Goal: Information Seeking & Learning: Find specific fact

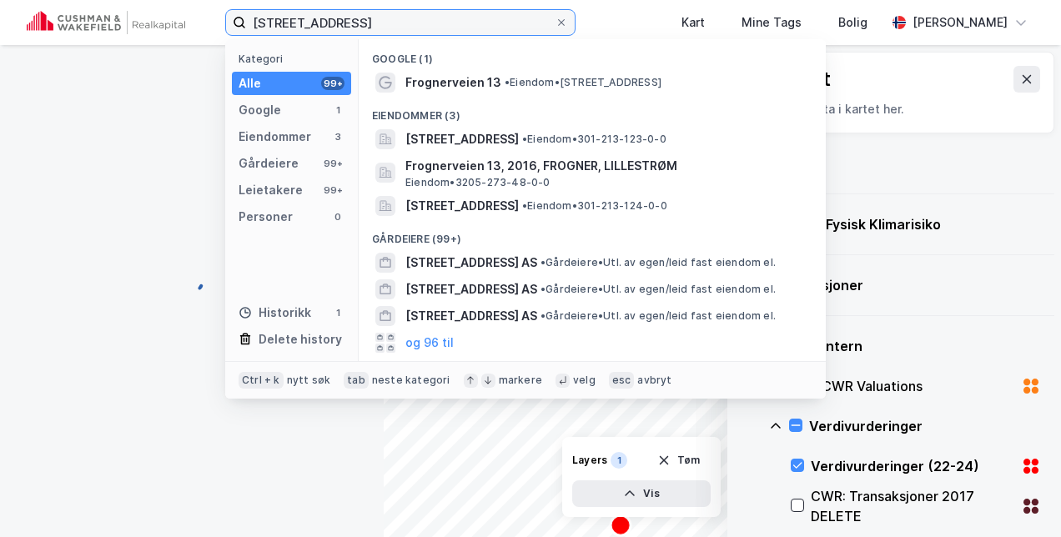
drag, startPoint x: 375, startPoint y: 18, endPoint x: 80, endPoint y: 15, distance: 295.3
click at [80, 15] on div "[STREET_ADDRESS] Kategori Alle 99+ Google 1 Eiendommer 3 Gårdeiere 99+ Leietake…" at bounding box center [530, 22] width 1061 height 45
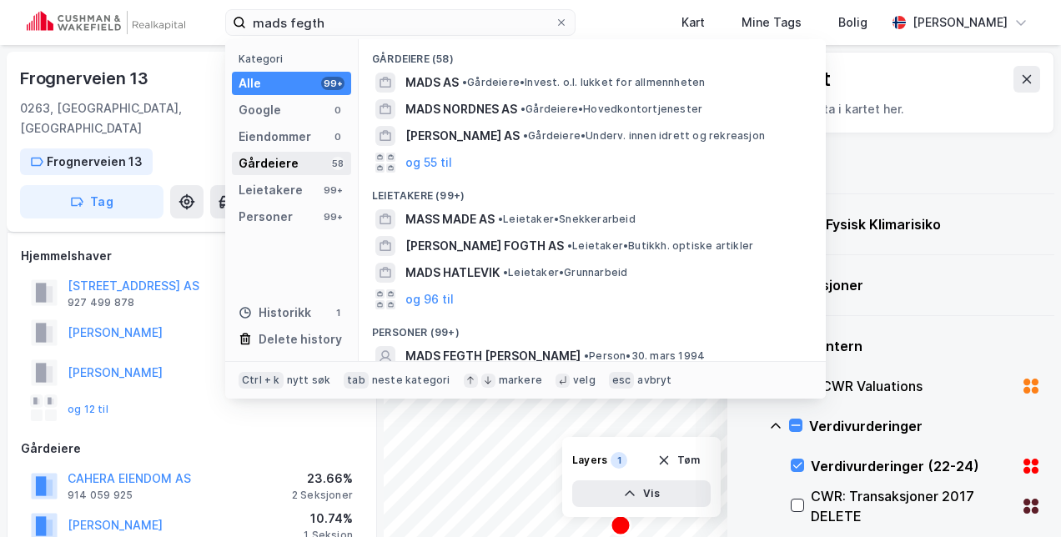
click at [289, 157] on div "Gårdeiere" at bounding box center [269, 163] width 60 height 20
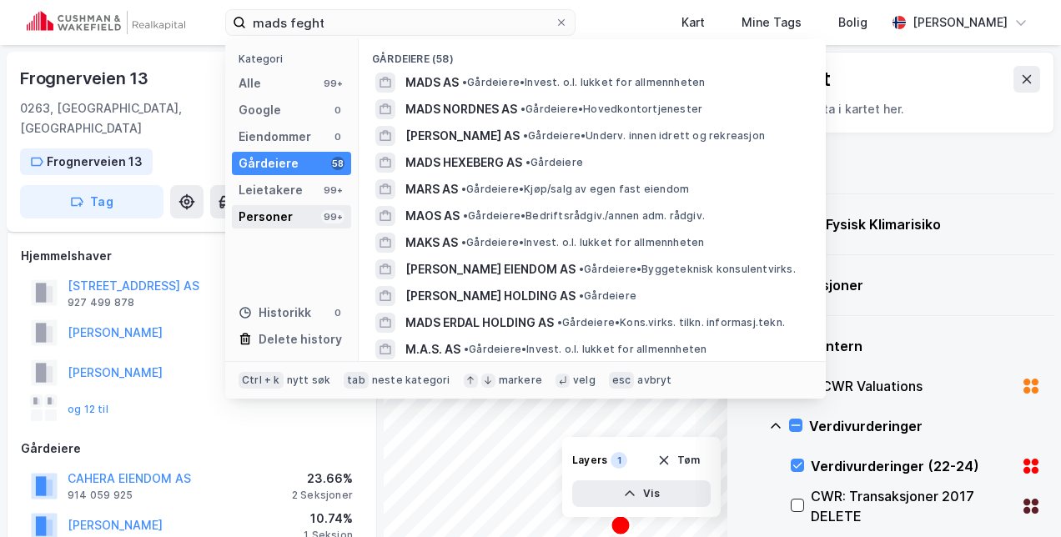
click at [310, 209] on div "Personer 99+" at bounding box center [291, 216] width 119 height 23
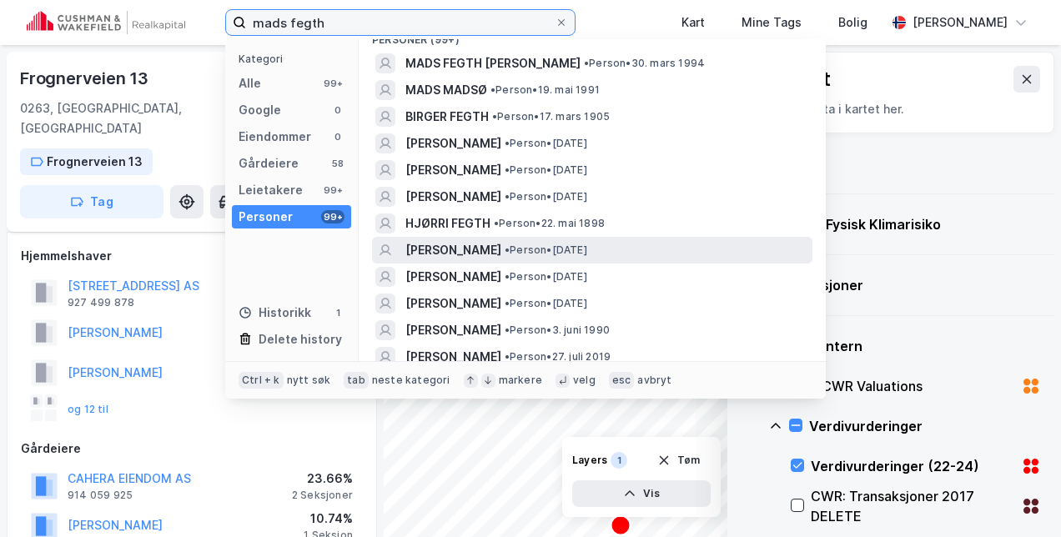
scroll to position [20, 0]
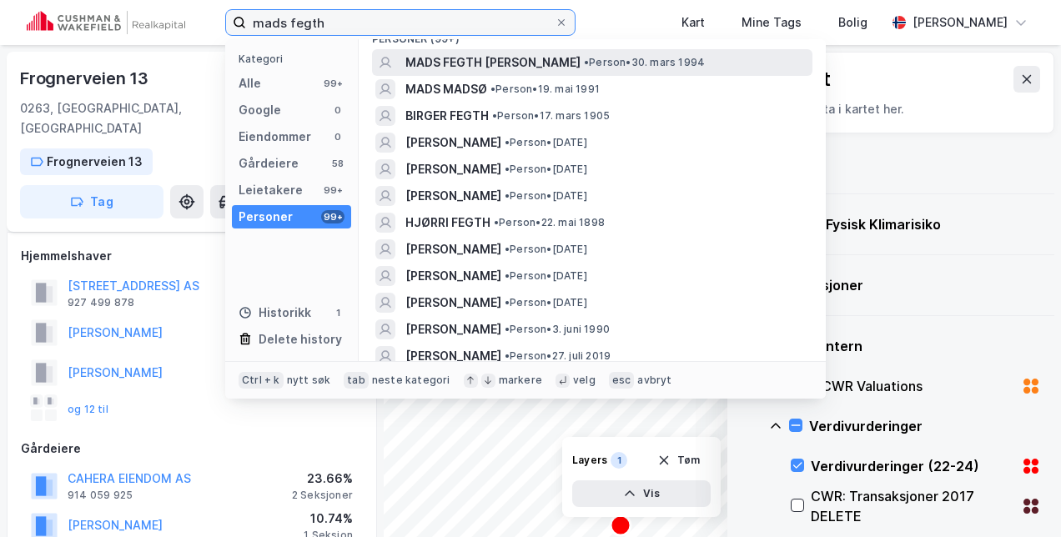
type input "mads fegth"
click at [523, 67] on span "MADS FEGTH [PERSON_NAME]" at bounding box center [492, 63] width 175 height 20
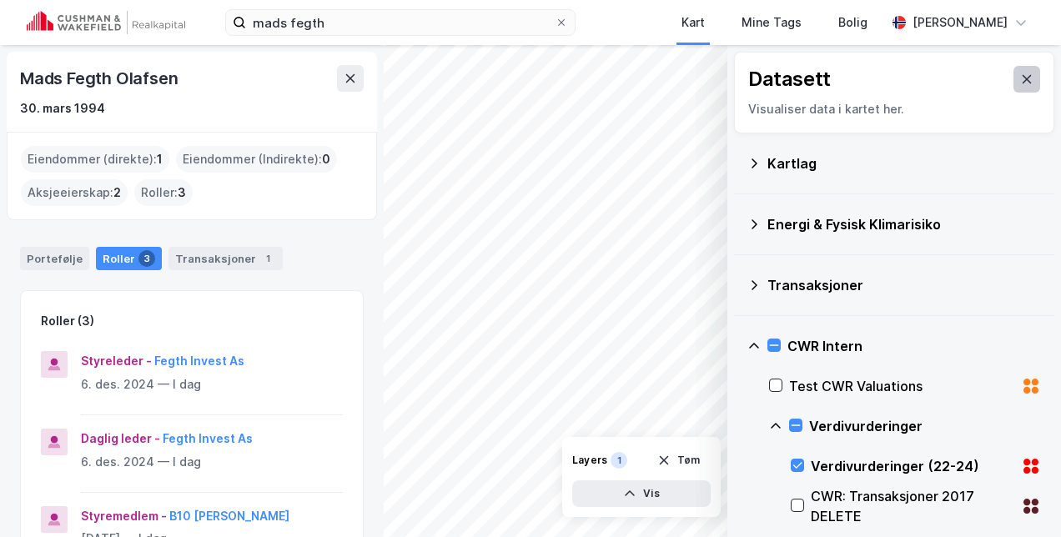
click at [1023, 76] on icon at bounding box center [1027, 79] width 9 height 8
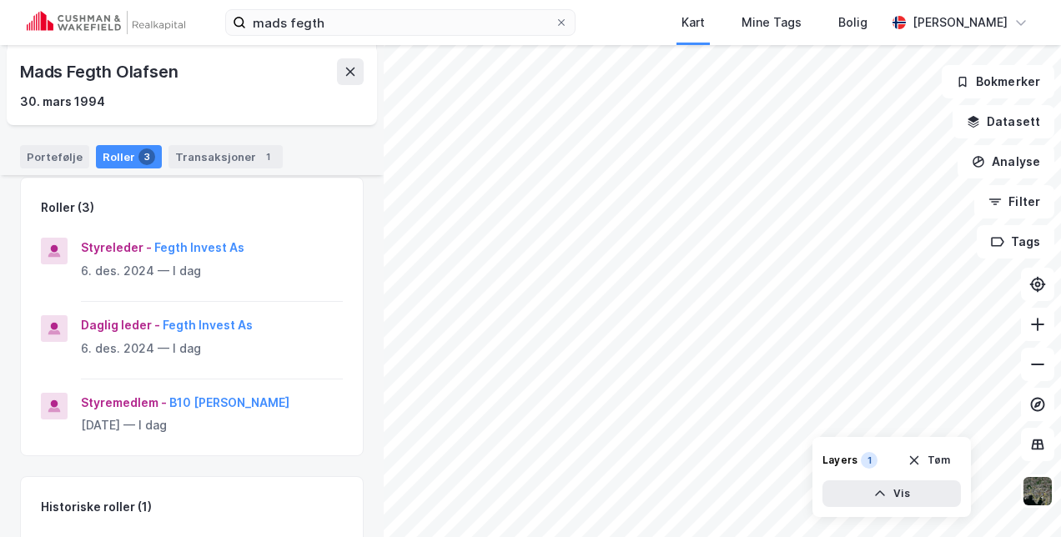
scroll to position [112, 0]
click at [0, 0] on button "Fegth Invest As" at bounding box center [0, 0] width 0 height 0
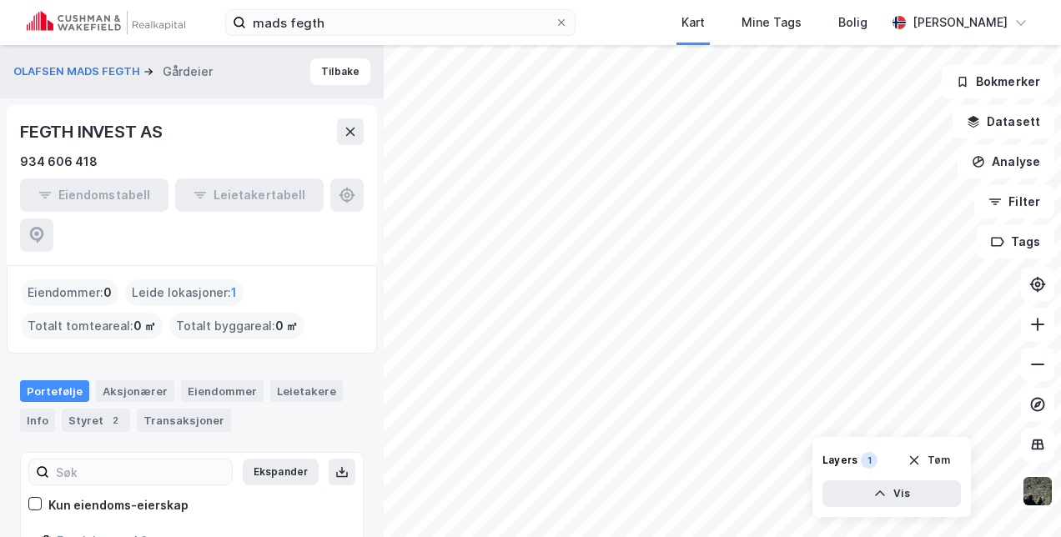
scroll to position [23, 0]
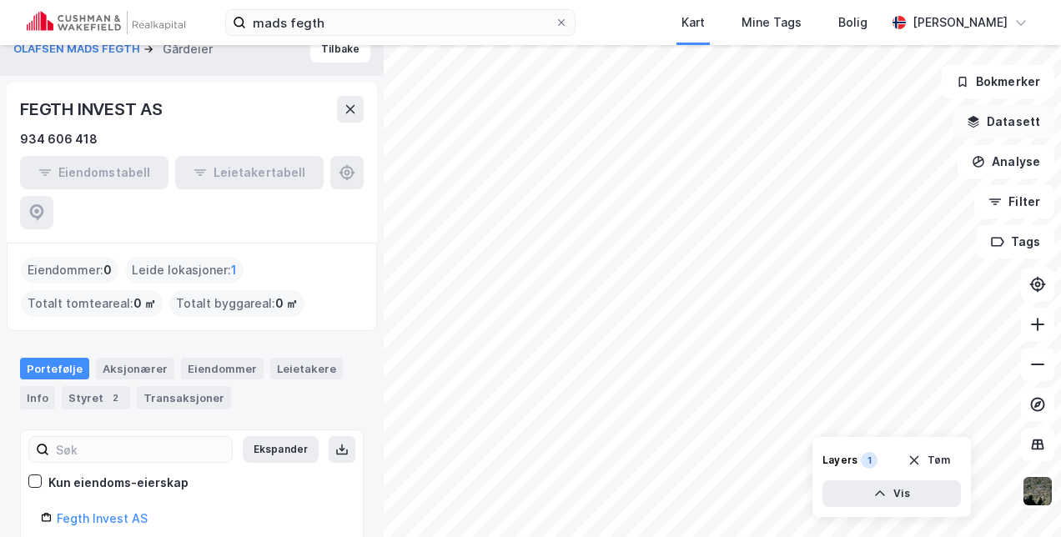
click at [1001, 115] on button "Datasett" at bounding box center [1004, 121] width 102 height 33
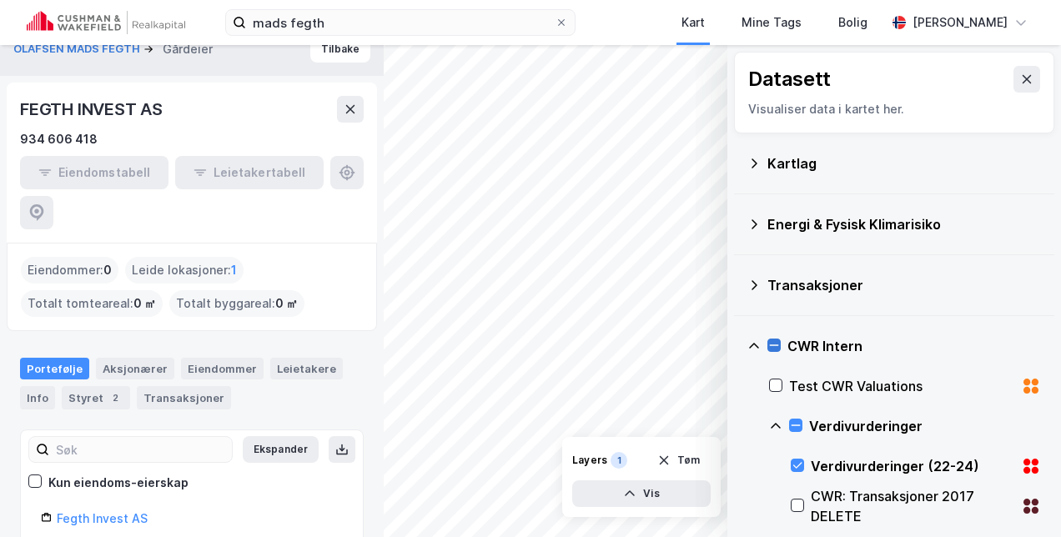
click at [774, 343] on icon at bounding box center [774, 345] width 12 height 12
click at [774, 344] on icon at bounding box center [774, 345] width 12 height 12
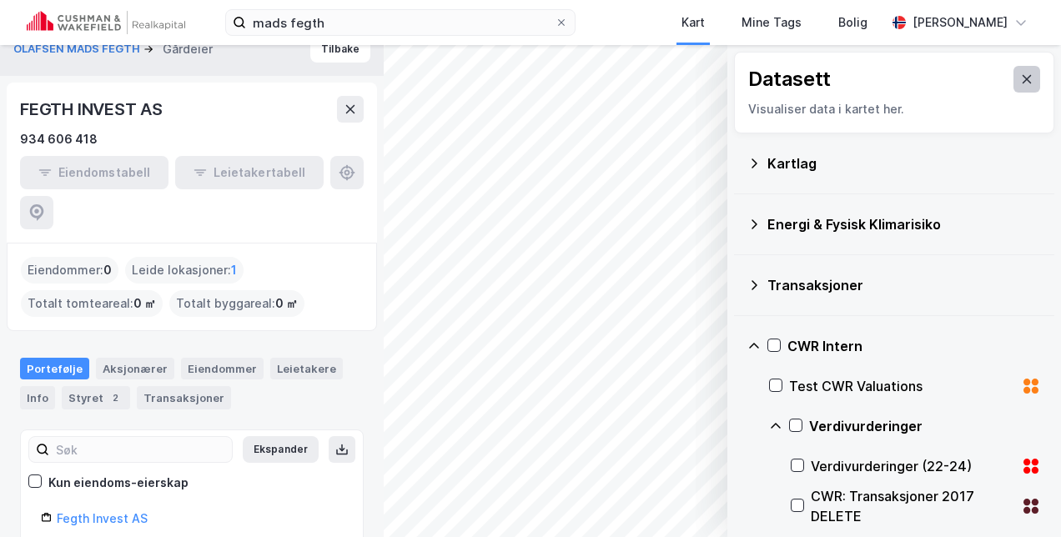
click at [1021, 72] on button at bounding box center [1026, 79] width 27 height 27
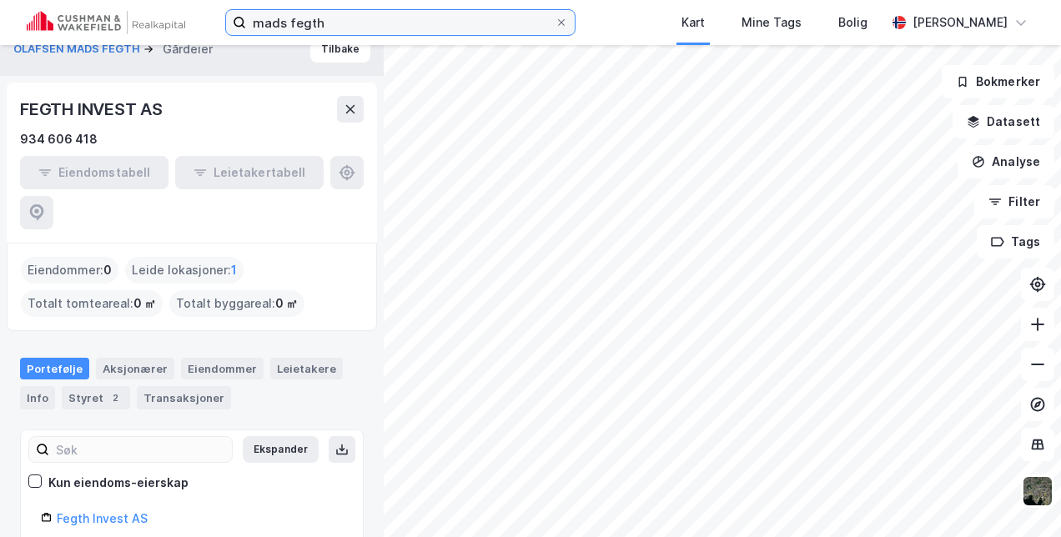
click at [340, 28] on input "mads fegth" at bounding box center [400, 22] width 309 height 25
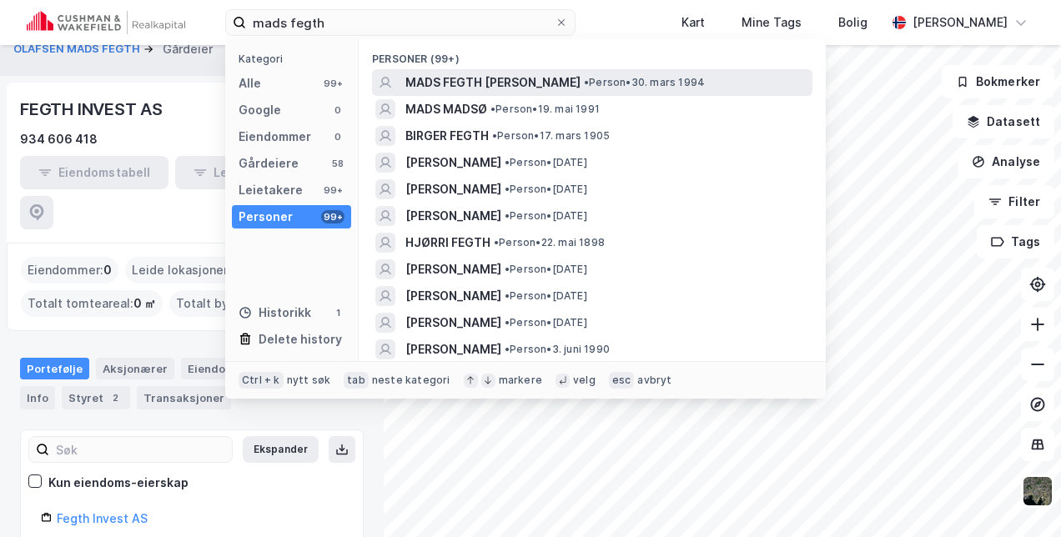
click at [428, 88] on span "MADS FEGTH [PERSON_NAME]" at bounding box center [492, 83] width 175 height 20
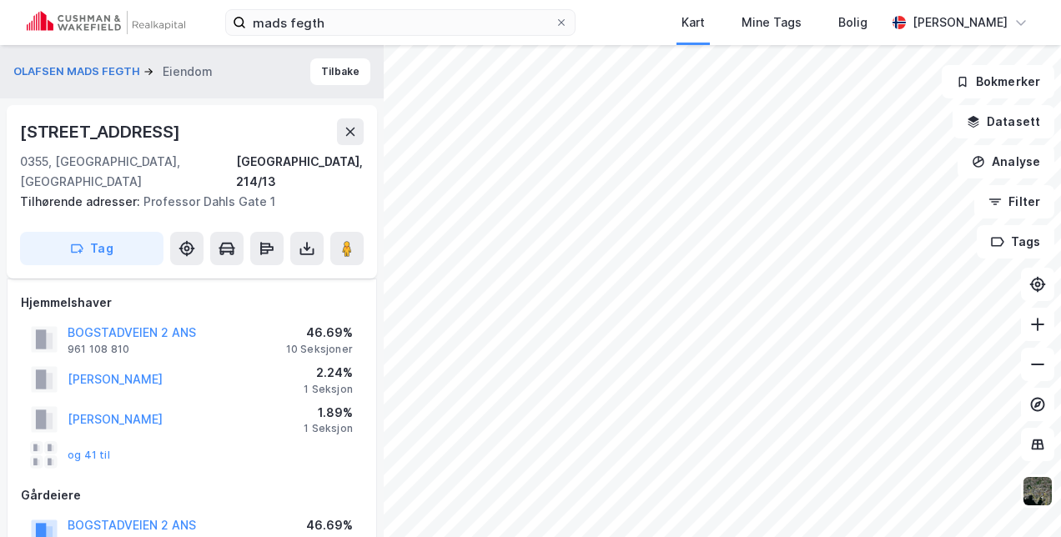
scroll to position [87, 0]
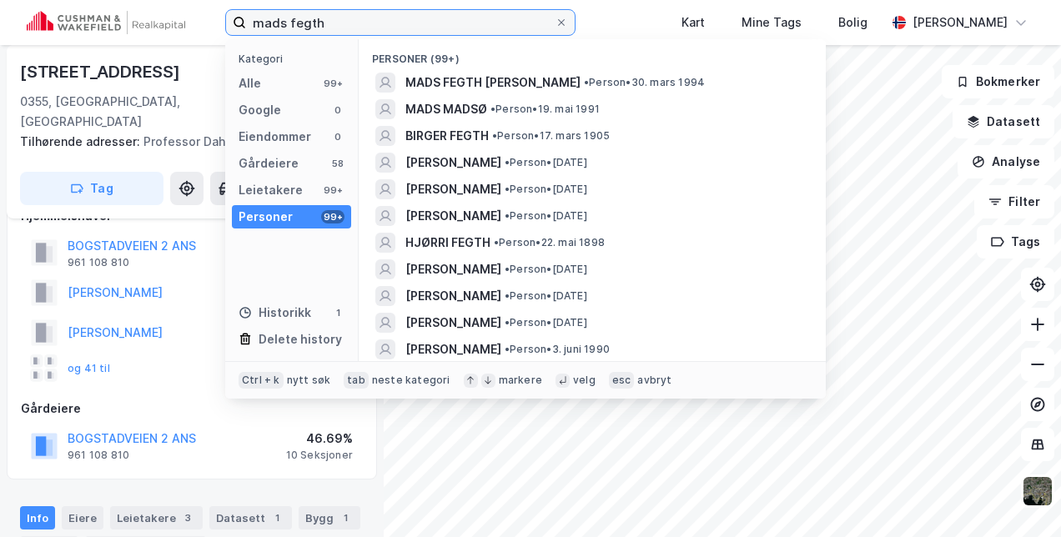
click at [342, 23] on input "mads fegth" at bounding box center [400, 22] width 309 height 25
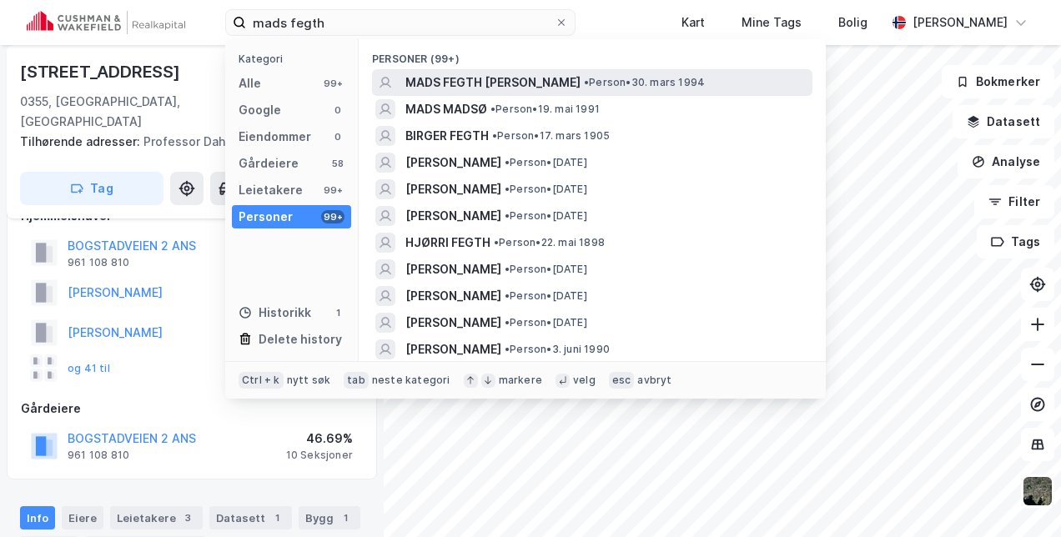
click at [430, 87] on span "MADS FEGTH [PERSON_NAME]" at bounding box center [492, 83] width 175 height 20
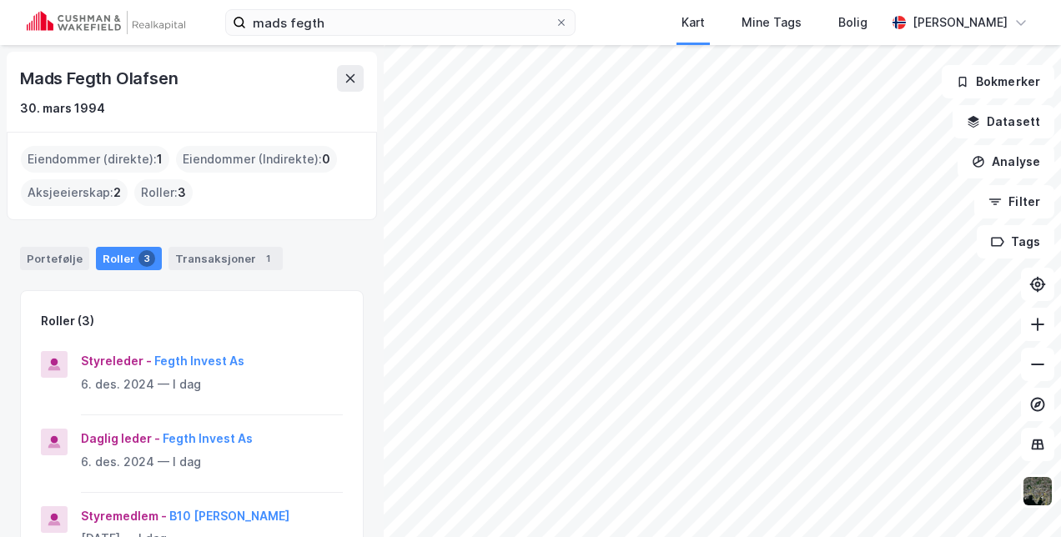
scroll to position [58, 0]
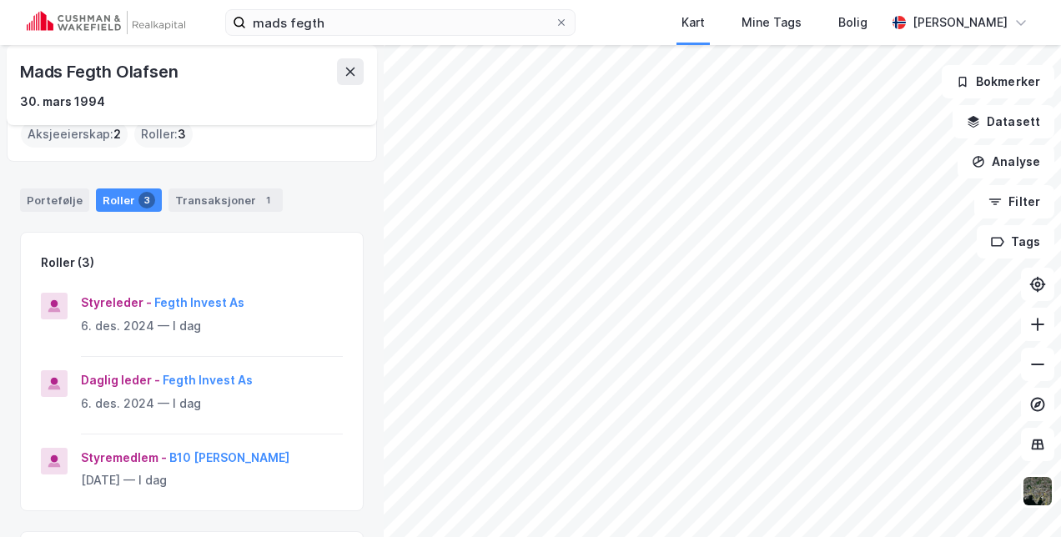
click at [119, 368] on div "Styreleder - Fegth Invest As 6. des. 2024 — I dag Daglig leder - Fegth Invest A…" at bounding box center [192, 402] width 342 height 219
click at [0, 0] on div "Daglig leder -" at bounding box center [0, 0] width 0 height 0
click at [0, 0] on button "B10 [PERSON_NAME]" at bounding box center [0, 0] width 0 height 0
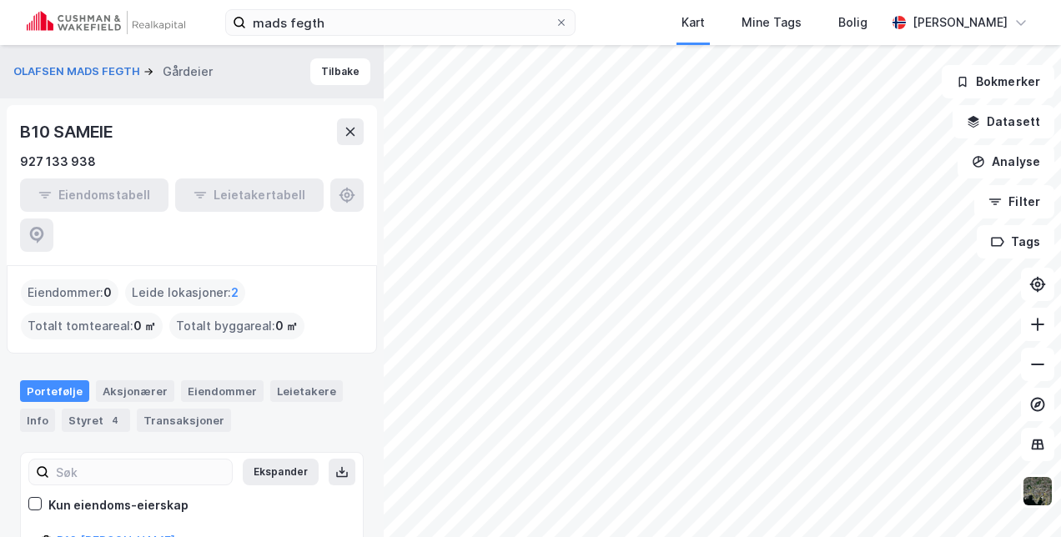
scroll to position [23, 0]
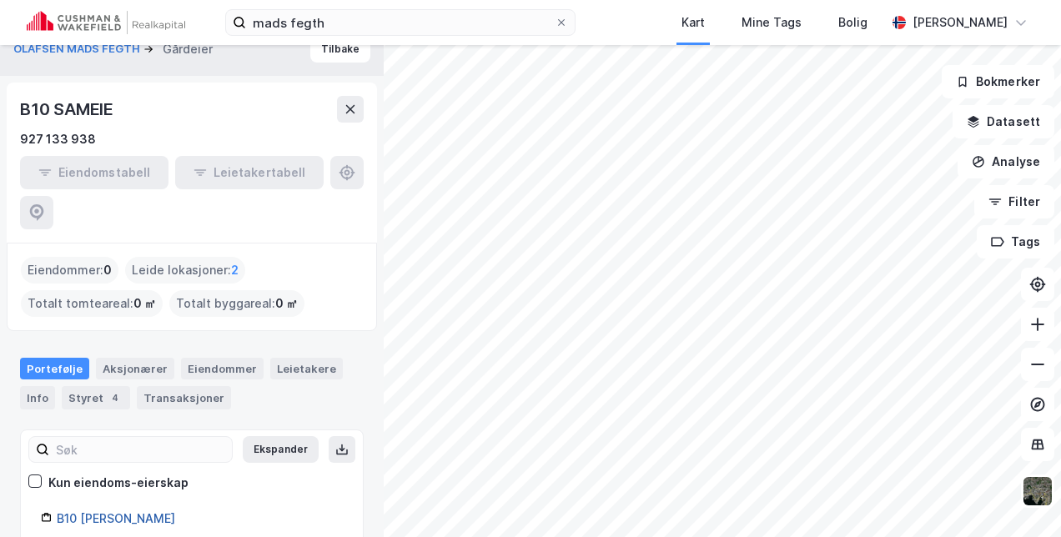
click at [68, 511] on link "B10 [PERSON_NAME]" at bounding box center [116, 518] width 118 height 14
click at [91, 511] on link "B10 [PERSON_NAME]" at bounding box center [116, 518] width 118 height 14
click at [84, 386] on div "Styret 4" at bounding box center [96, 397] width 68 height 23
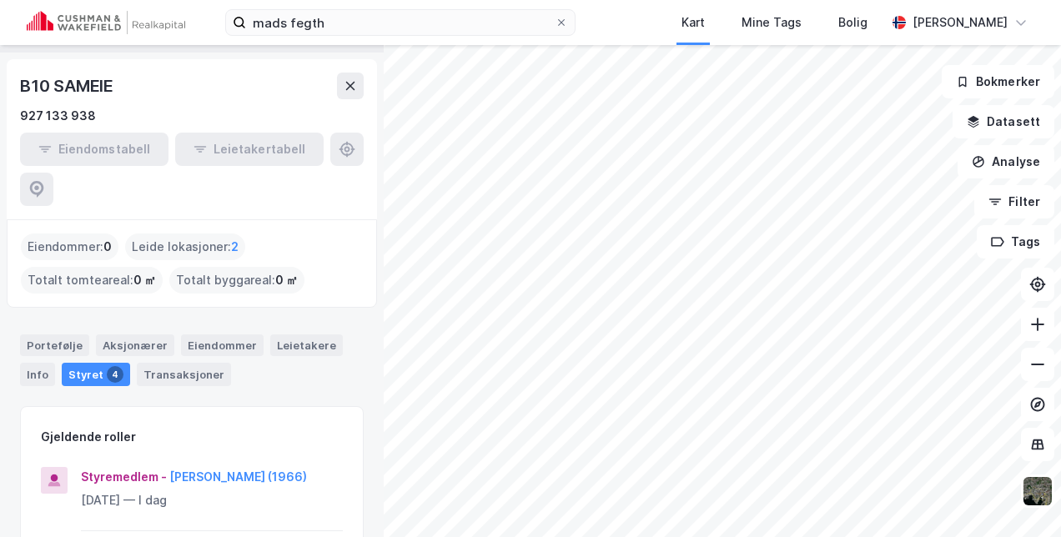
scroll to position [19, 0]
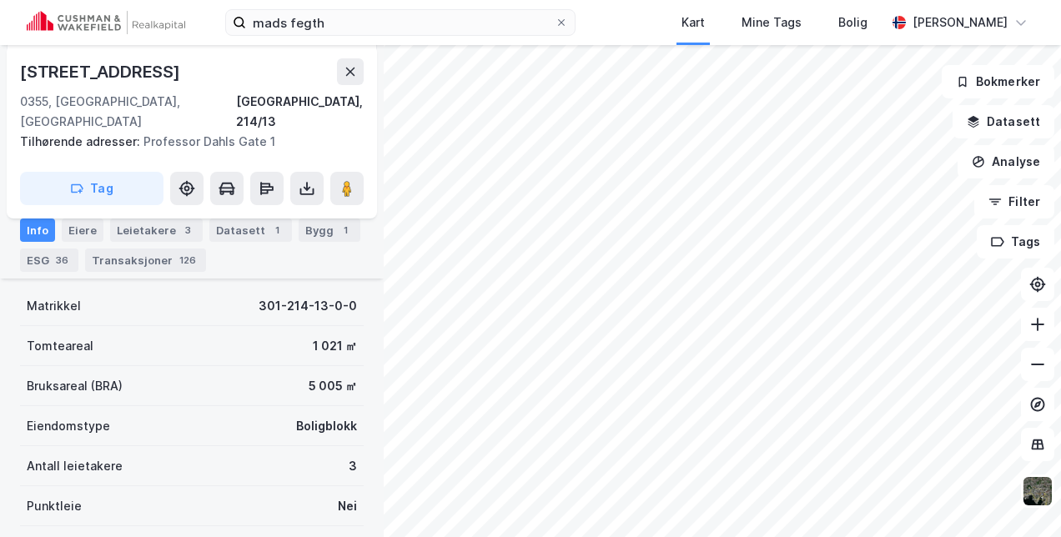
scroll to position [328, 0]
drag, startPoint x: 167, startPoint y: 390, endPoint x: 80, endPoint y: 230, distance: 181.4
click at [80, 230] on div "Eiere" at bounding box center [83, 230] width 42 height 23
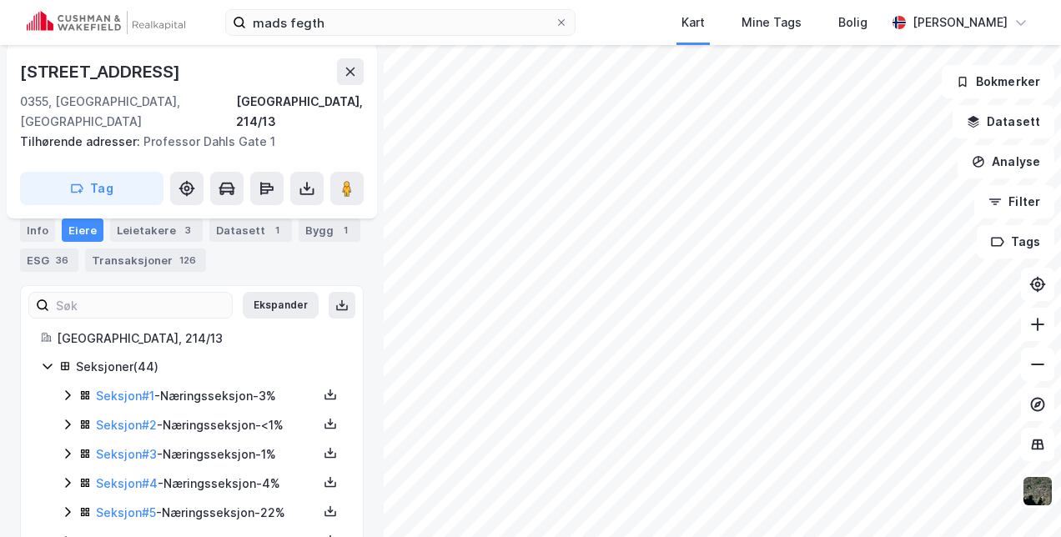
scroll to position [194, 0]
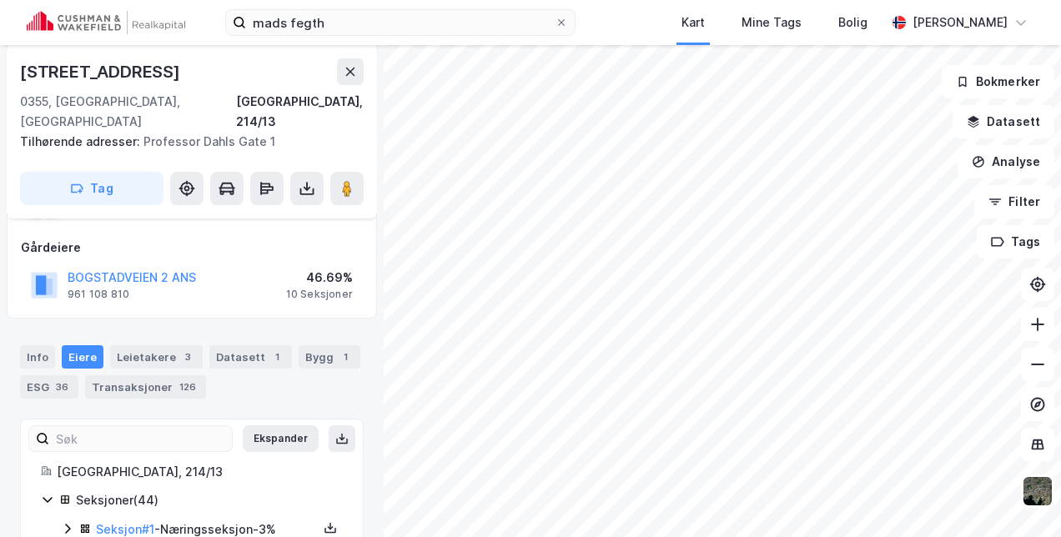
click at [80, 238] on div "Gårdeiere" at bounding box center [192, 248] width 342 height 20
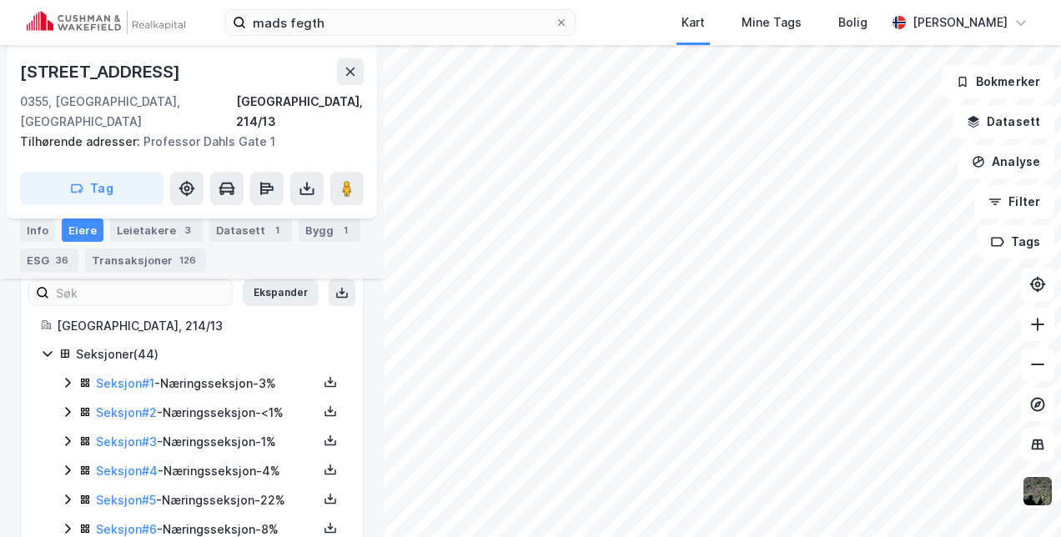
click at [65, 376] on icon at bounding box center [67, 382] width 13 height 13
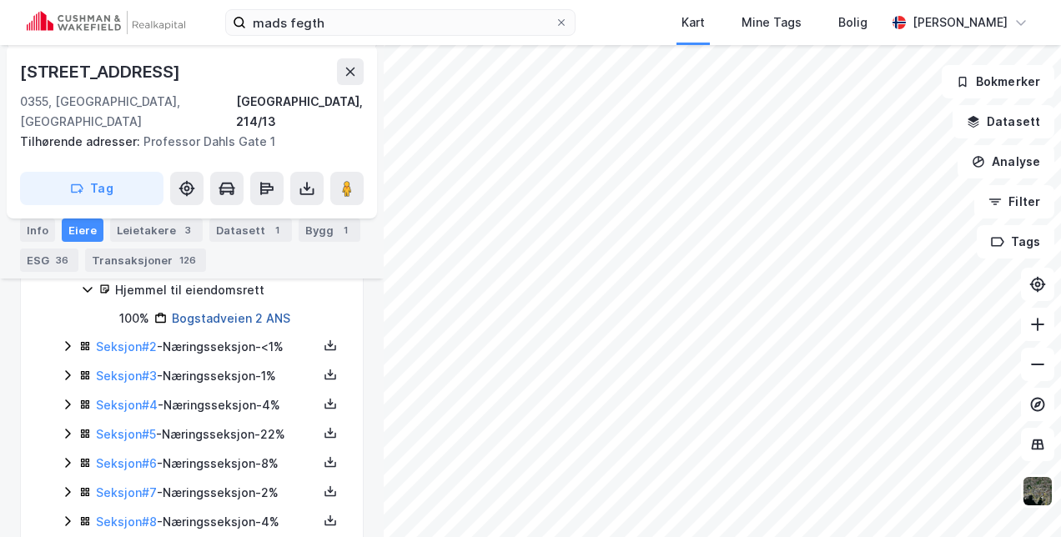
scroll to position [470, 0]
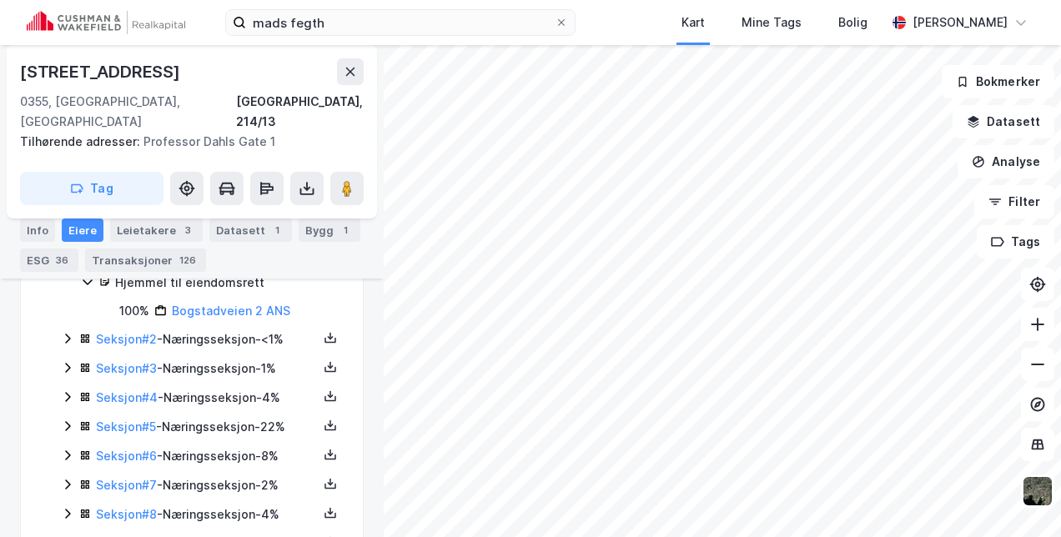
click at [72, 332] on icon at bounding box center [67, 338] width 13 height 13
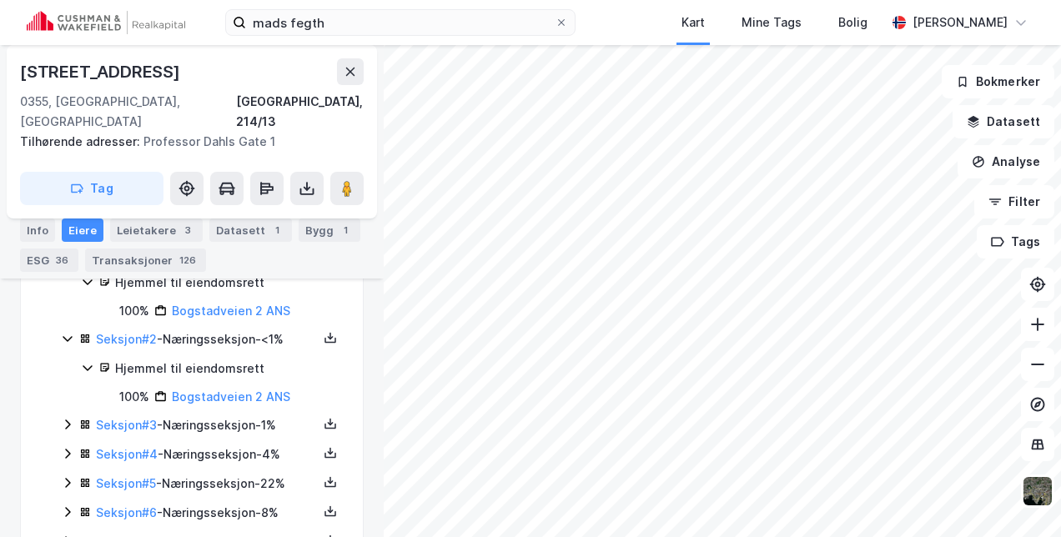
scroll to position [540, 0]
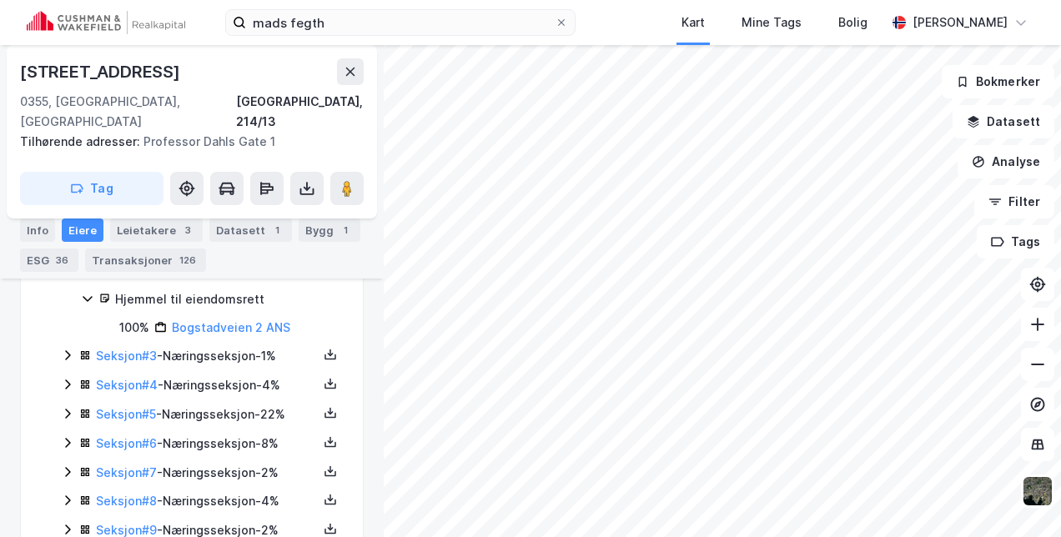
click at [68, 349] on icon at bounding box center [67, 355] width 13 height 13
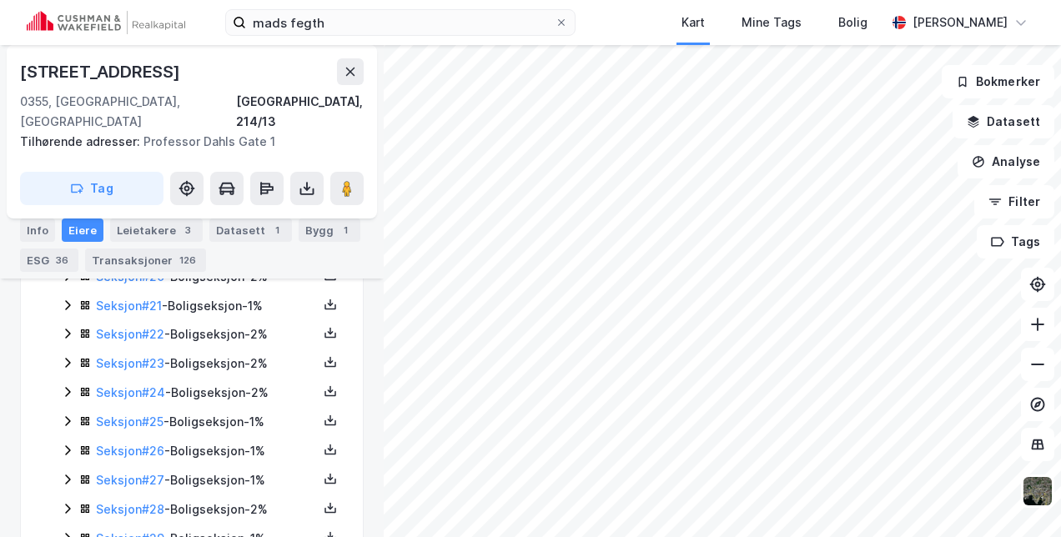
scroll to position [1190, 0]
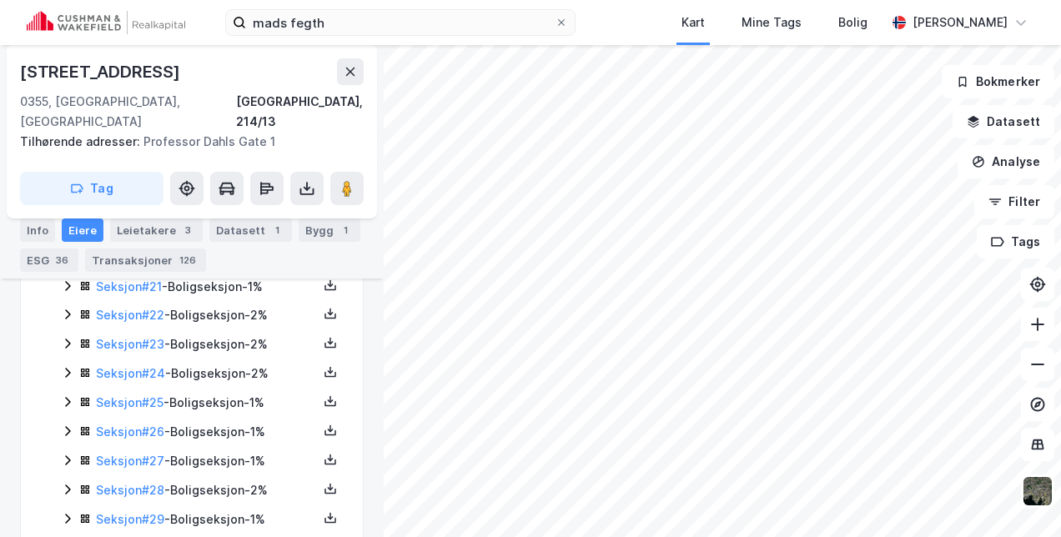
click at [61, 454] on icon at bounding box center [67, 460] width 13 height 13
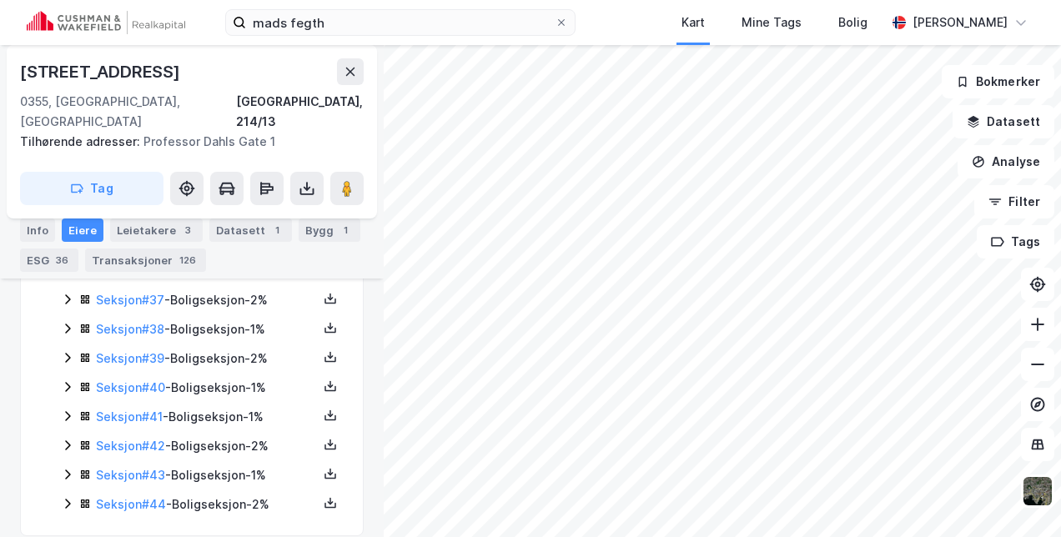
scroll to position [1731, 0]
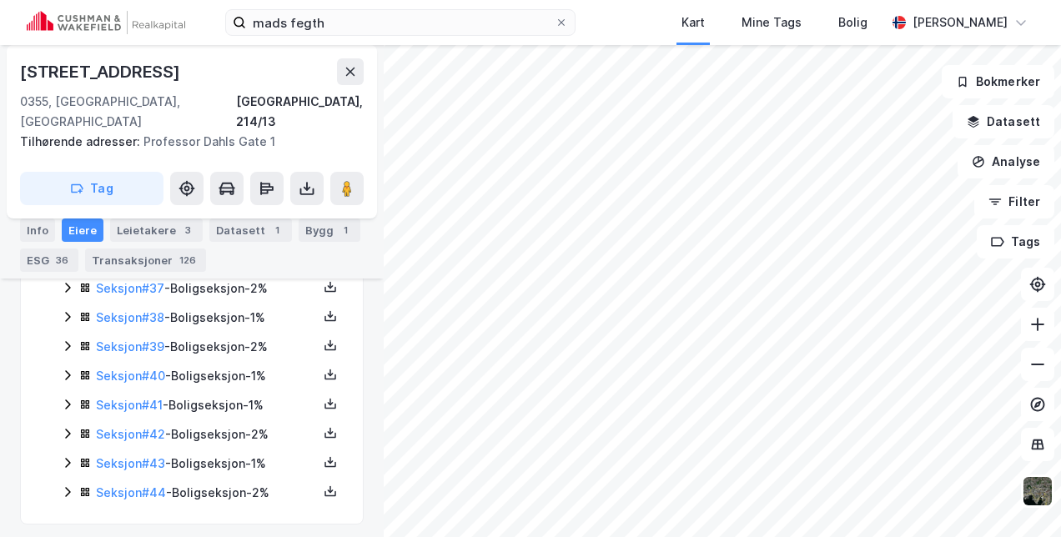
click at [65, 485] on icon at bounding box center [67, 491] width 13 height 13
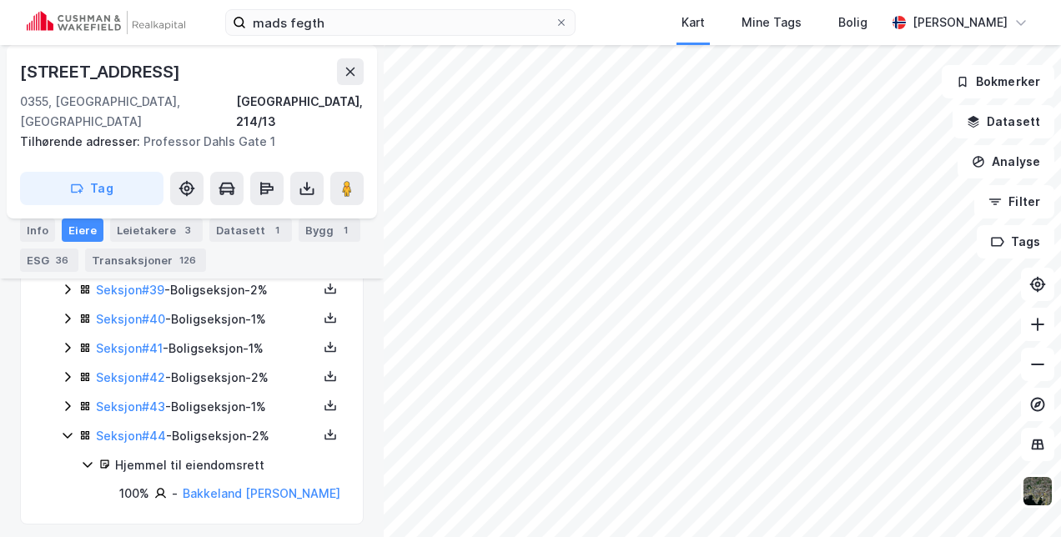
click at [67, 400] on icon at bounding box center [67, 406] width 13 height 13
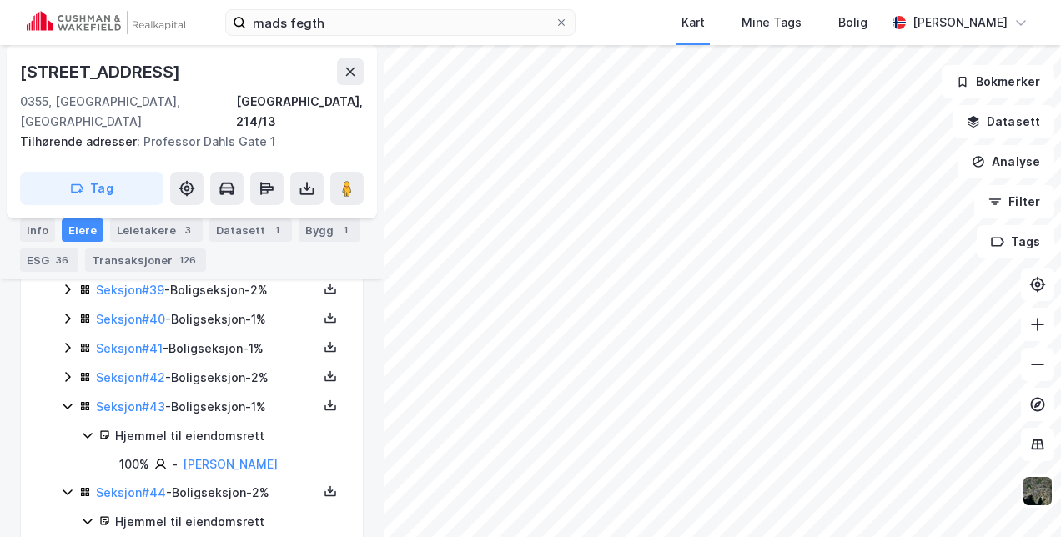
click at [66, 370] on icon at bounding box center [67, 376] width 13 height 13
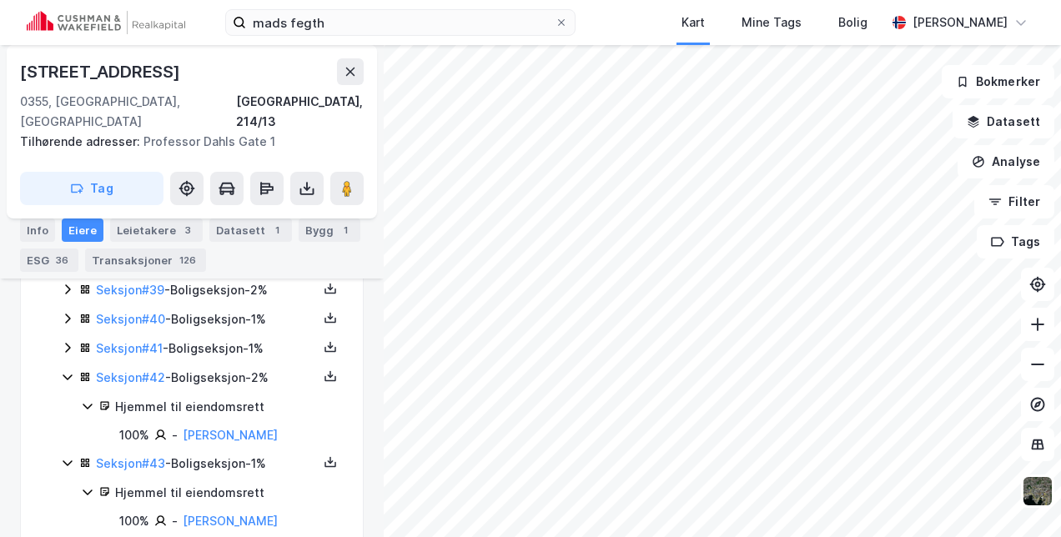
click at [69, 341] on icon at bounding box center [67, 347] width 13 height 13
click at [68, 312] on icon at bounding box center [67, 318] width 13 height 13
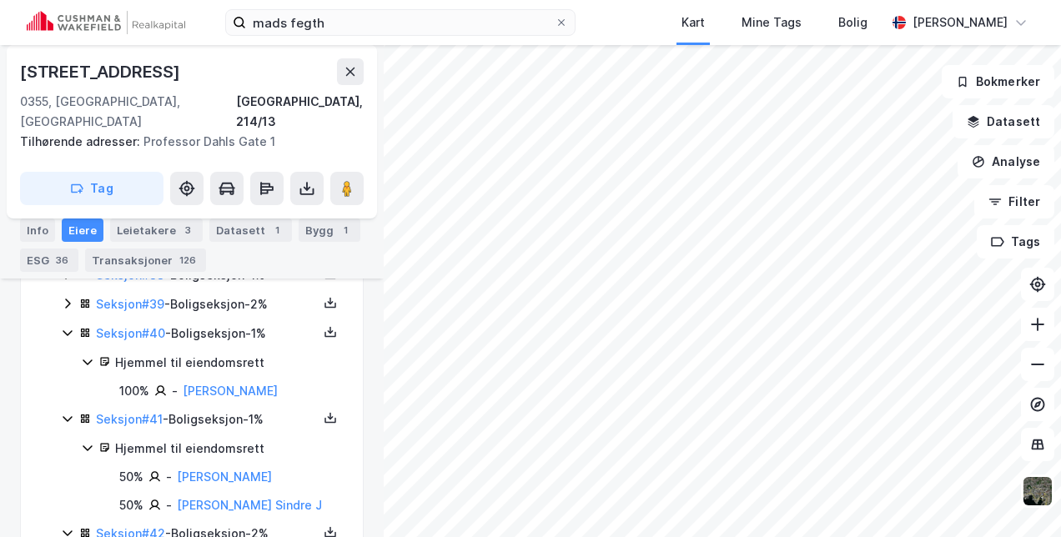
scroll to position [1772, 0]
click at [68, 306] on div "Seksjon # 39 - Boligseksjon - 2%" at bounding box center [202, 305] width 282 height 21
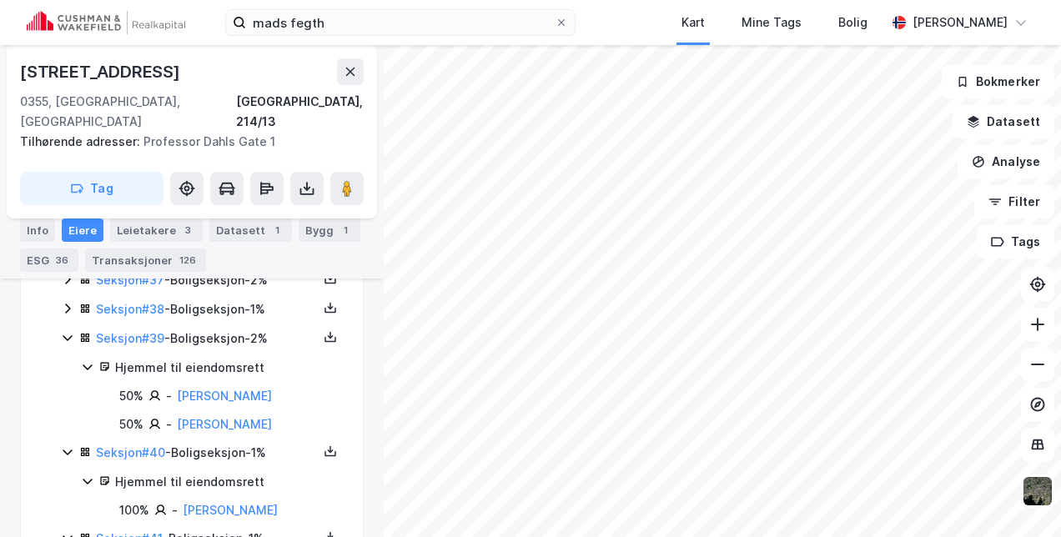
scroll to position [1737, 0]
click at [66, 304] on icon at bounding box center [67, 310] width 13 height 13
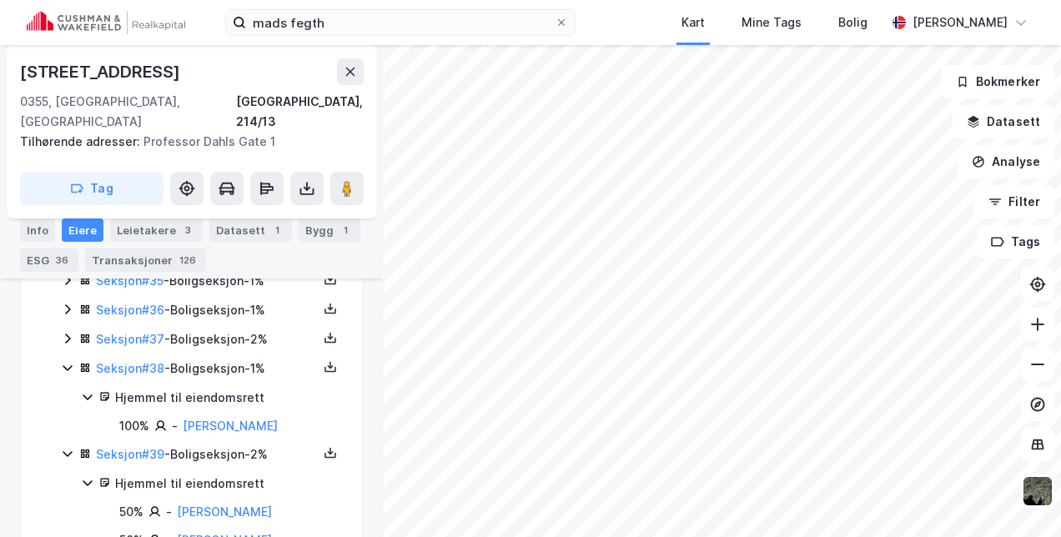
scroll to position [1677, 0]
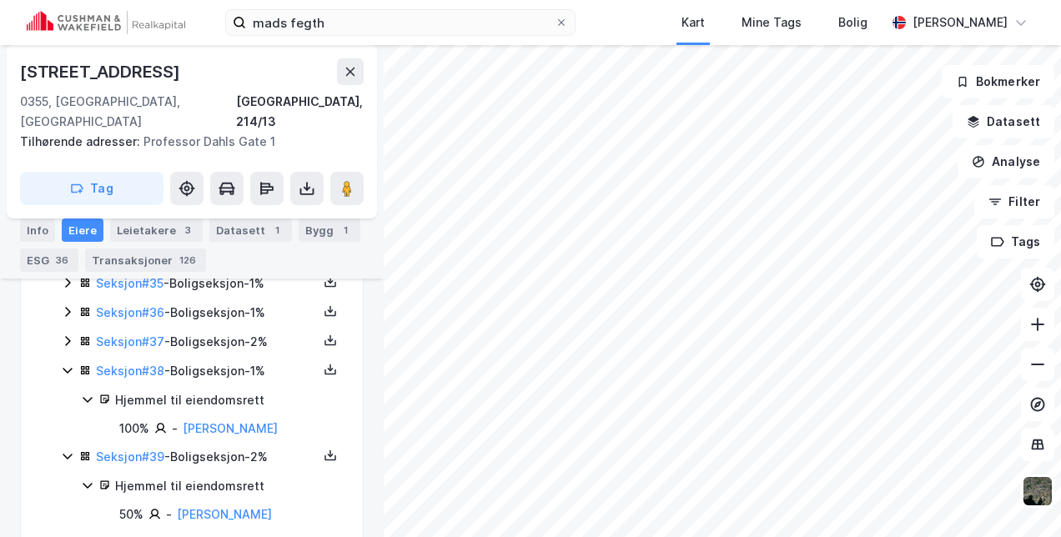
click at [65, 334] on icon at bounding box center [67, 340] width 13 height 13
click at [67, 305] on icon at bounding box center [67, 311] width 13 height 13
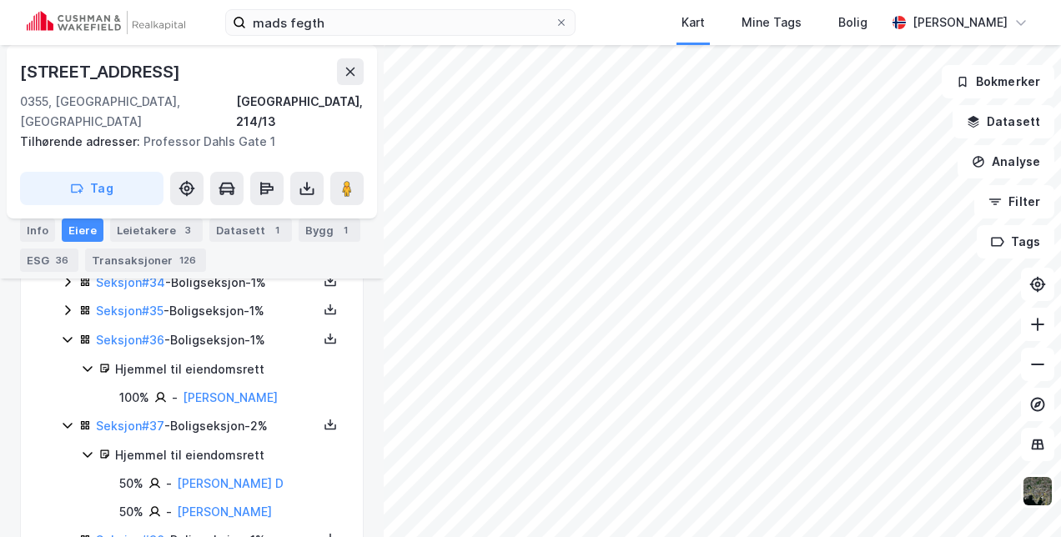
scroll to position [1649, 0]
click at [67, 307] on icon at bounding box center [67, 312] width 5 height 10
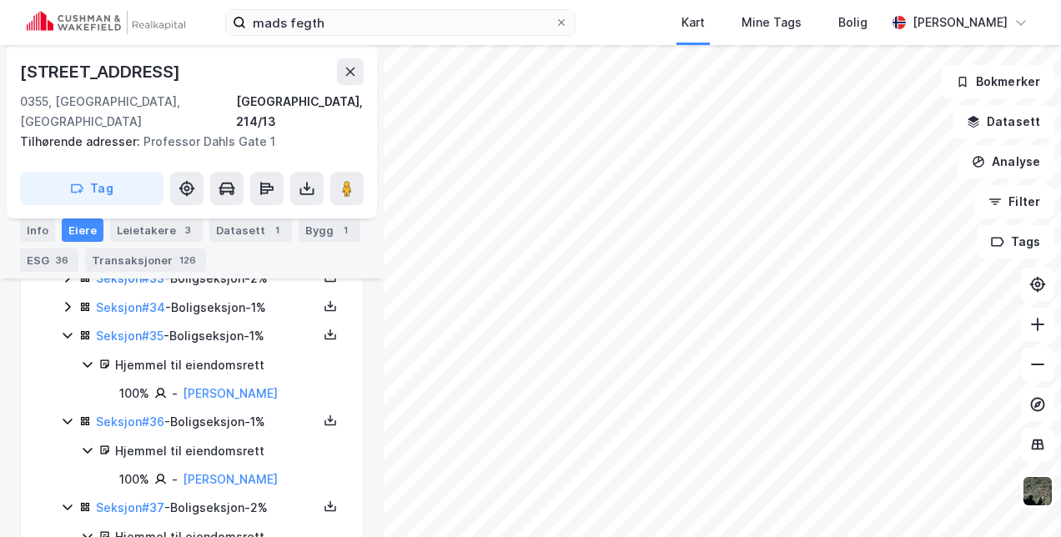
scroll to position [1623, 0]
click at [67, 302] on icon at bounding box center [67, 308] width 13 height 13
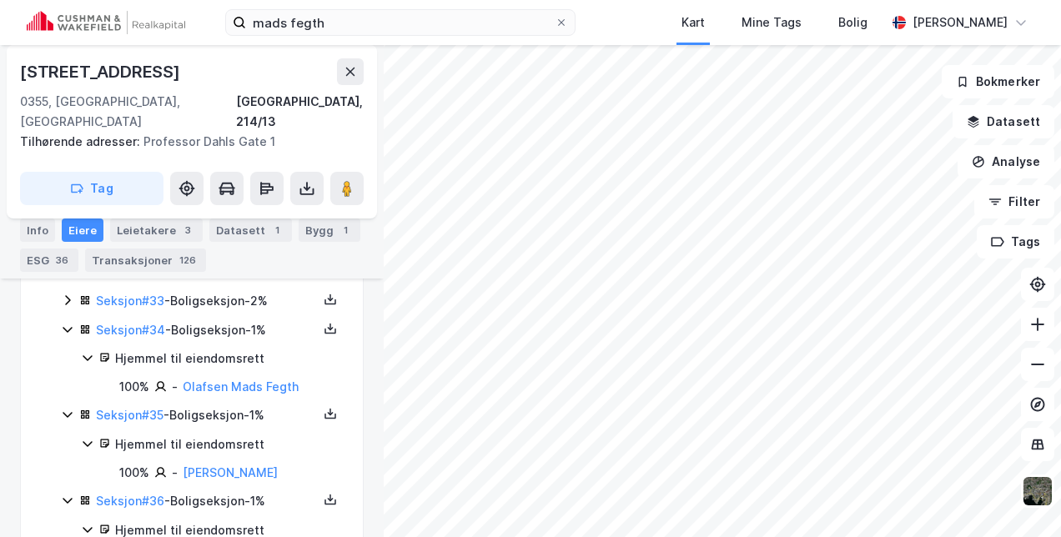
scroll to position [1601, 0]
click at [129, 324] on link "Seksjon # 34" at bounding box center [130, 331] width 69 height 14
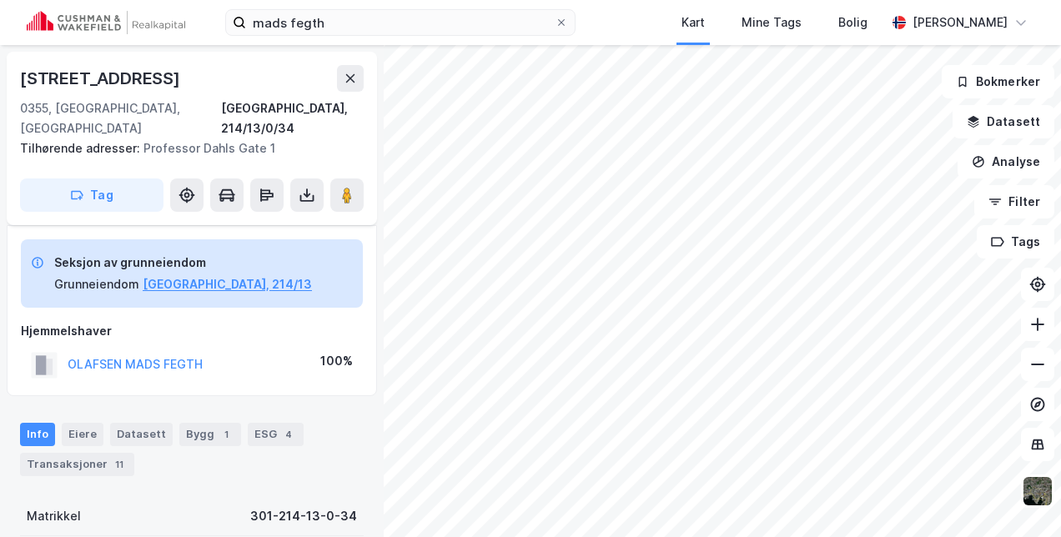
scroll to position [319, 0]
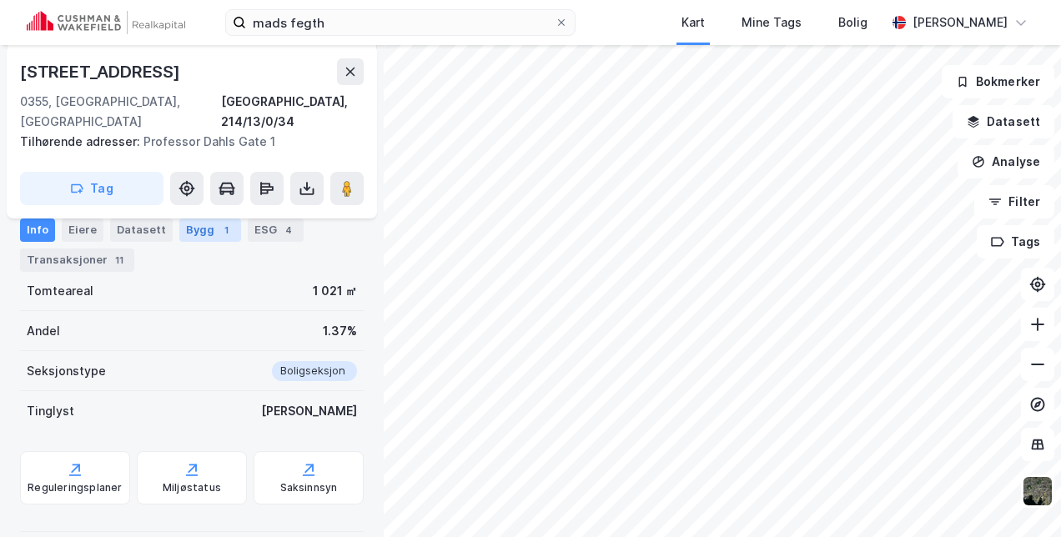
click at [218, 234] on div "1" at bounding box center [226, 230] width 17 height 17
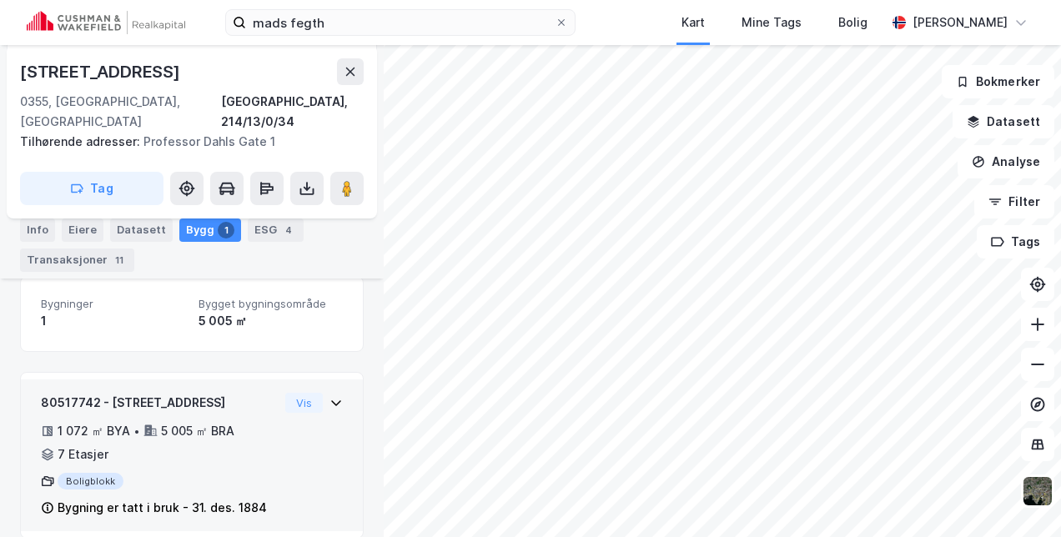
click at [329, 396] on icon at bounding box center [335, 402] width 13 height 13
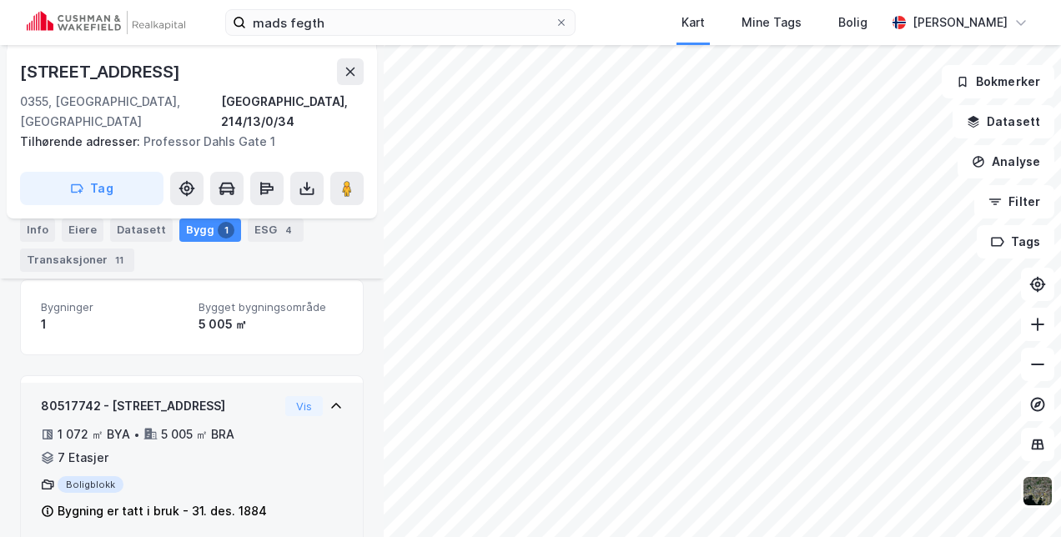
scroll to position [269, 0]
click at [139, 232] on div "Datasett" at bounding box center [141, 230] width 63 height 23
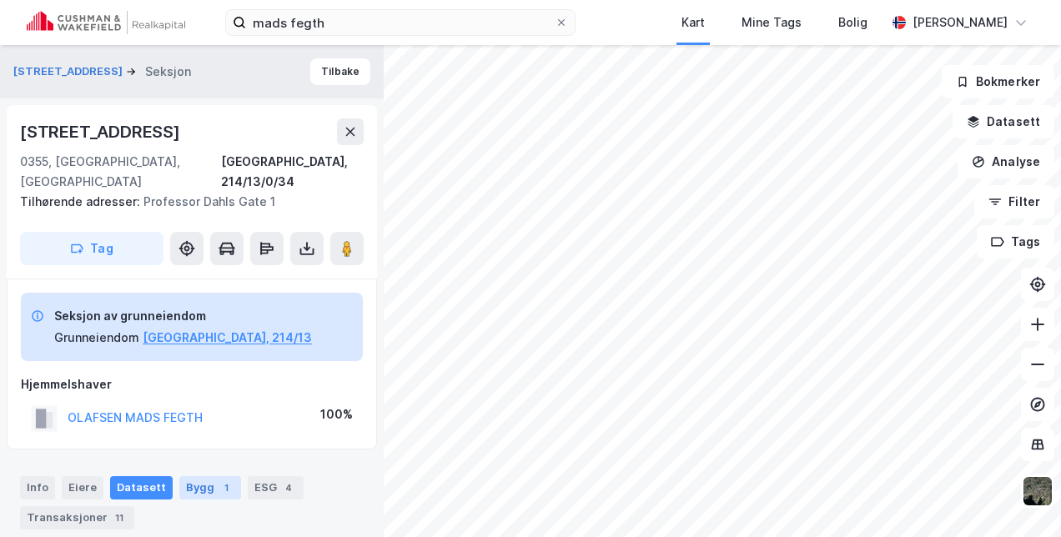
click at [184, 476] on div "Bygg 1" at bounding box center [210, 487] width 62 height 23
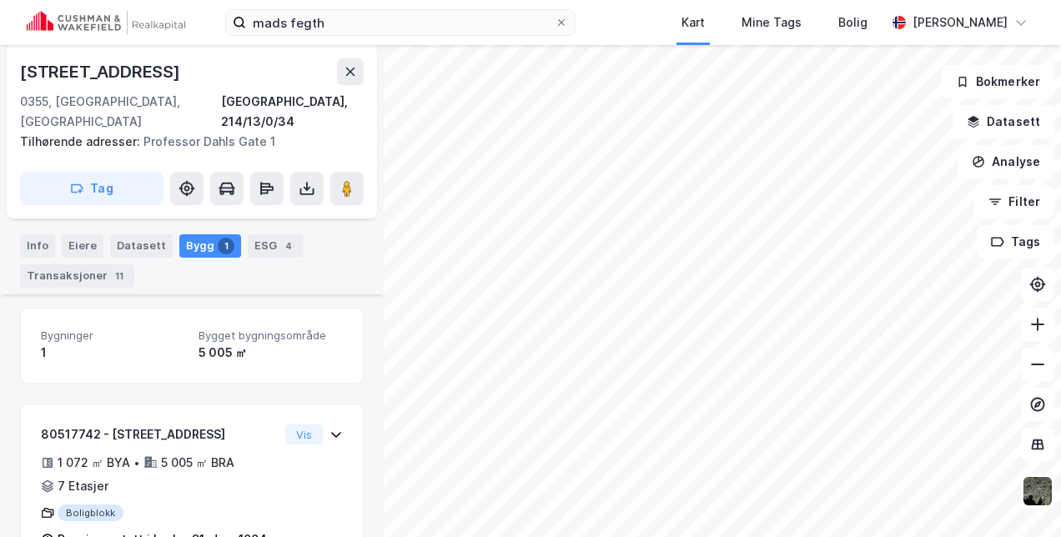
scroll to position [274, 0]
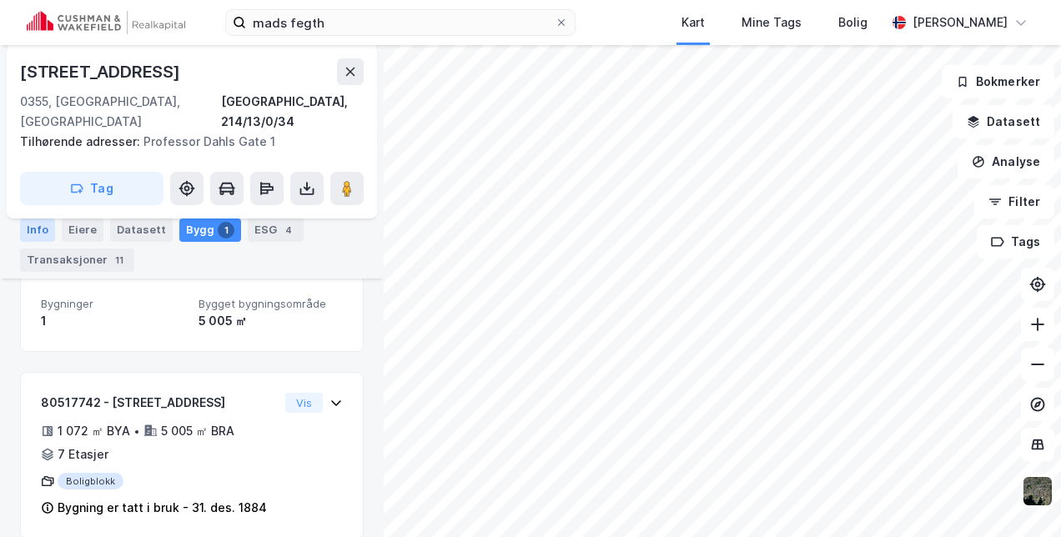
click at [52, 227] on div "Info" at bounding box center [37, 230] width 35 height 23
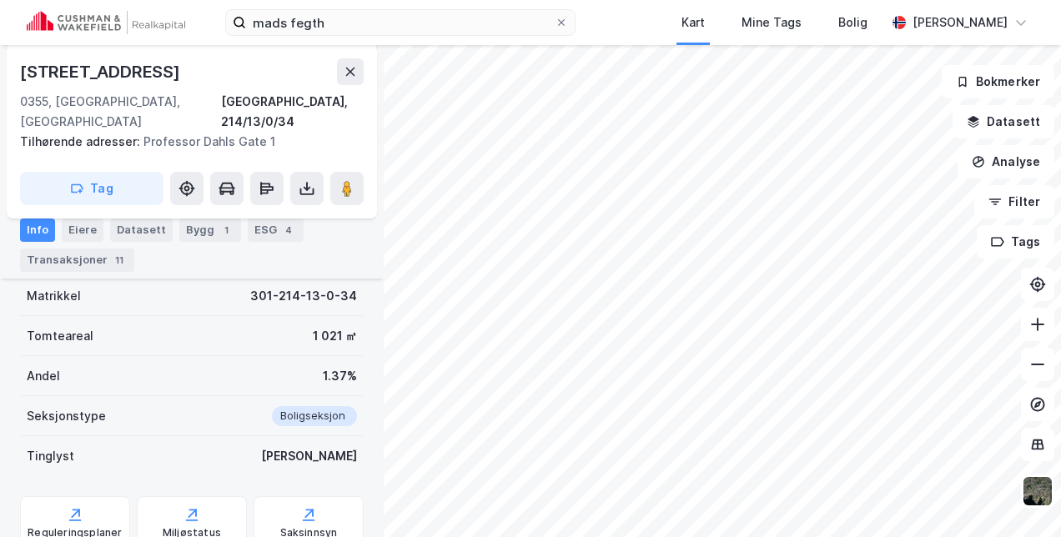
scroll to position [192, 0]
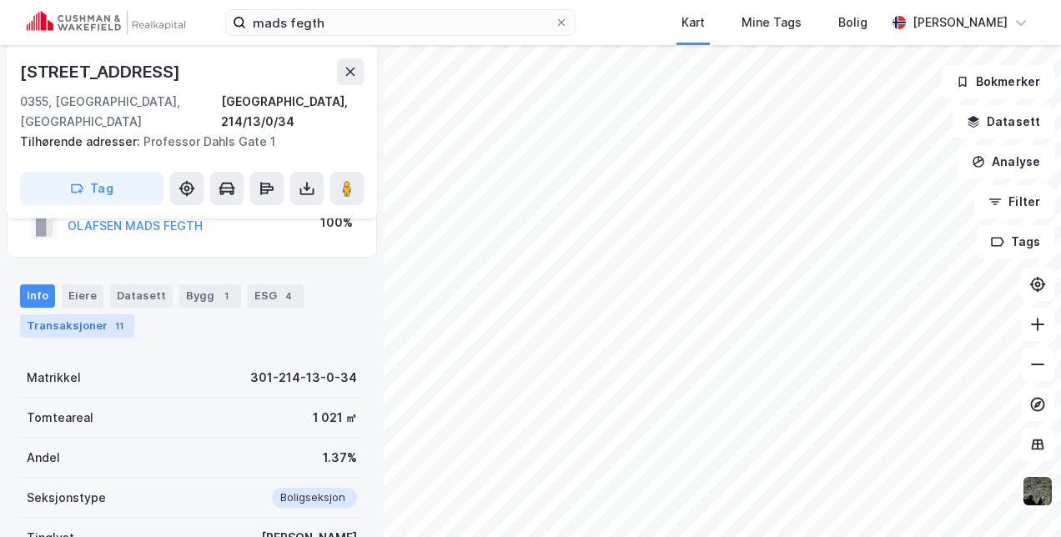
click at [74, 314] on div "Transaksjoner 11" at bounding box center [77, 325] width 114 height 23
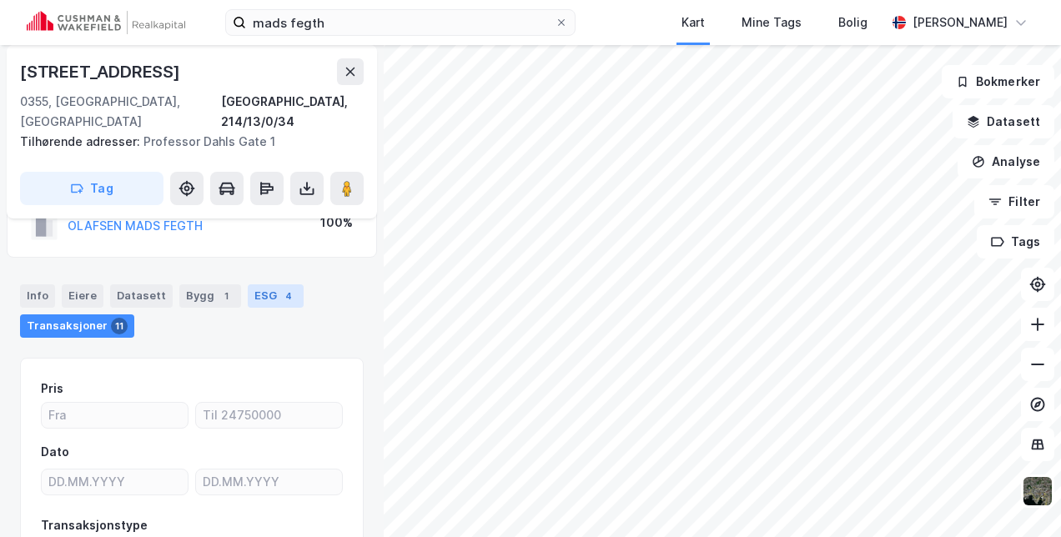
click at [280, 288] on div "4" at bounding box center [288, 296] width 17 height 17
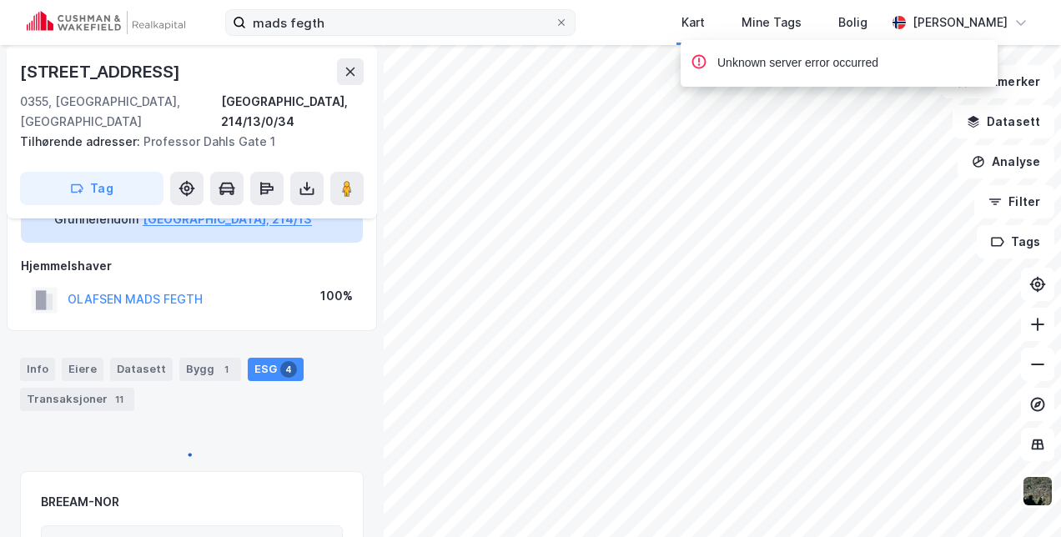
scroll to position [192, 0]
